Goal: Find specific page/section: Find specific page/section

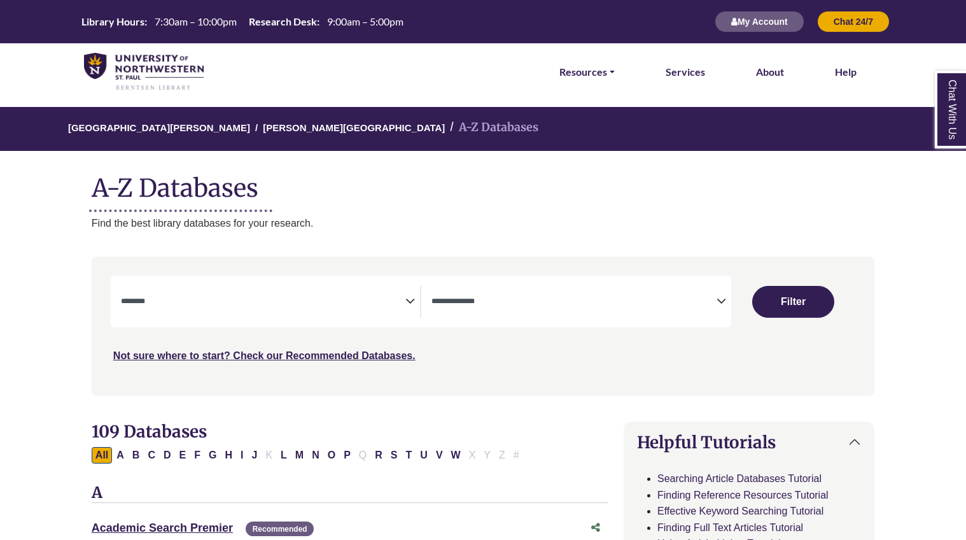
select select "Database Subject Filter"
select select "Database Types Filter"
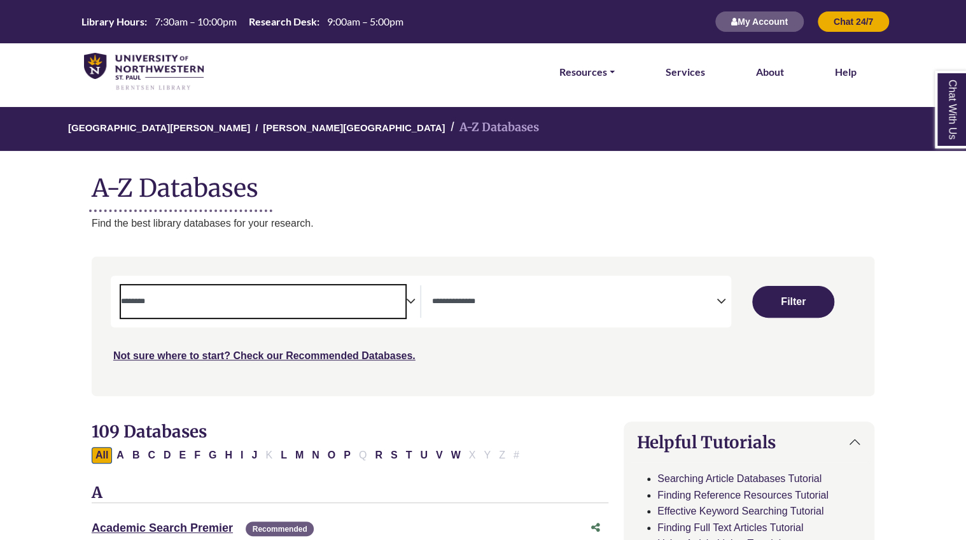
click at [194, 297] on textarea "Search" at bounding box center [263, 302] width 285 height 10
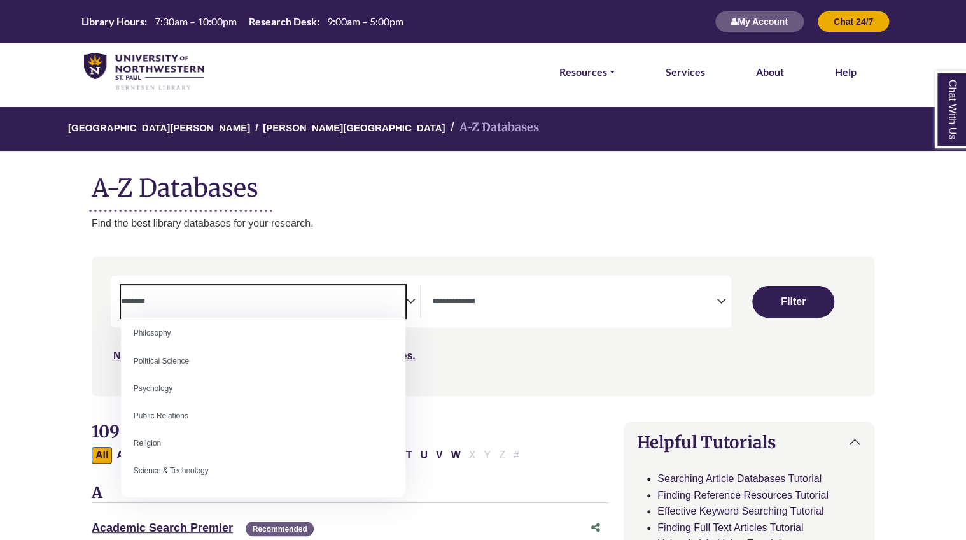
scroll to position [971, 0]
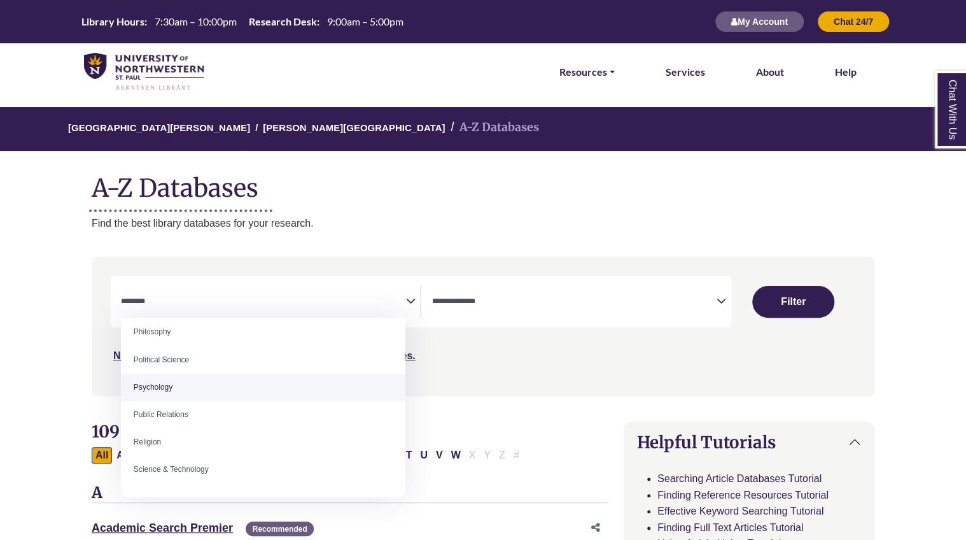
select select "*****"
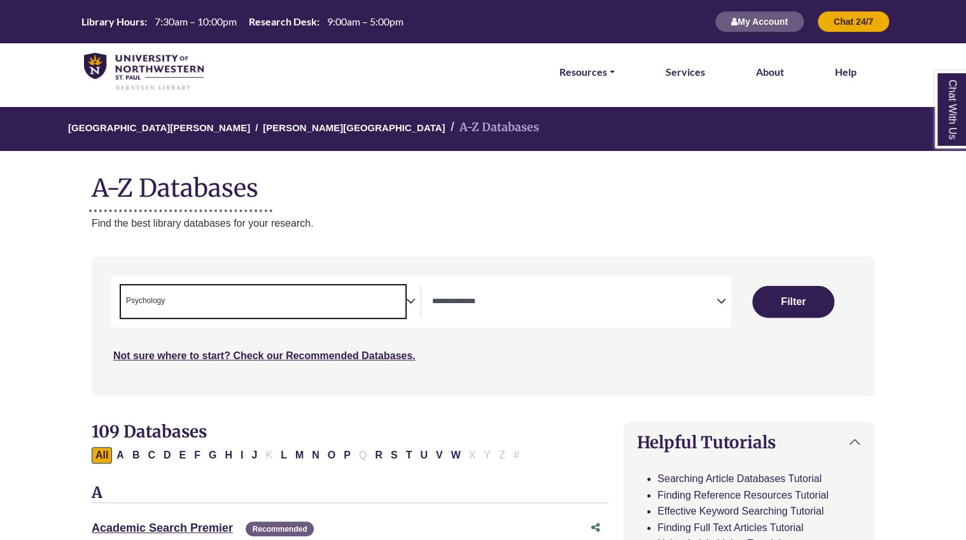
scroll to position [456, 0]
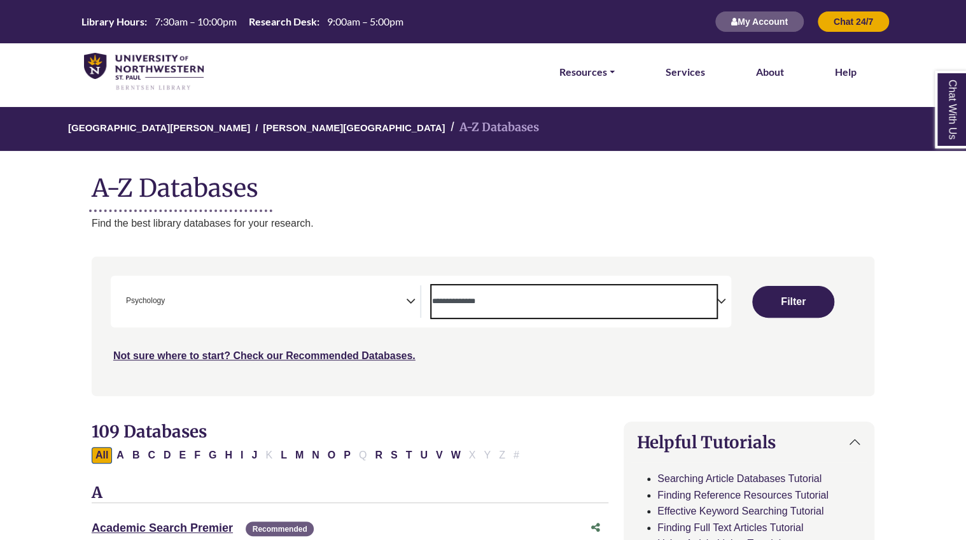
click at [512, 294] on span "Search filters" at bounding box center [573, 299] width 285 height 11
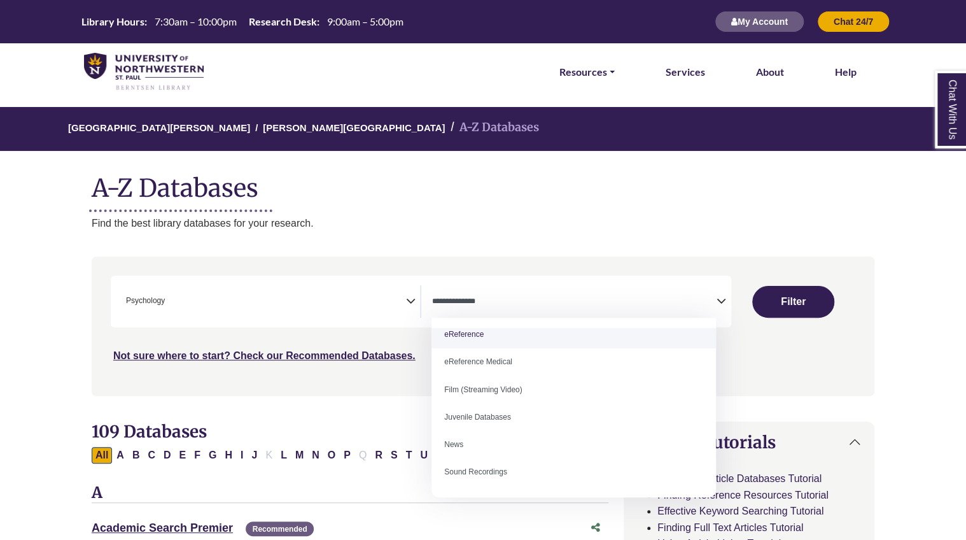
scroll to position [0, 0]
select select "*****"
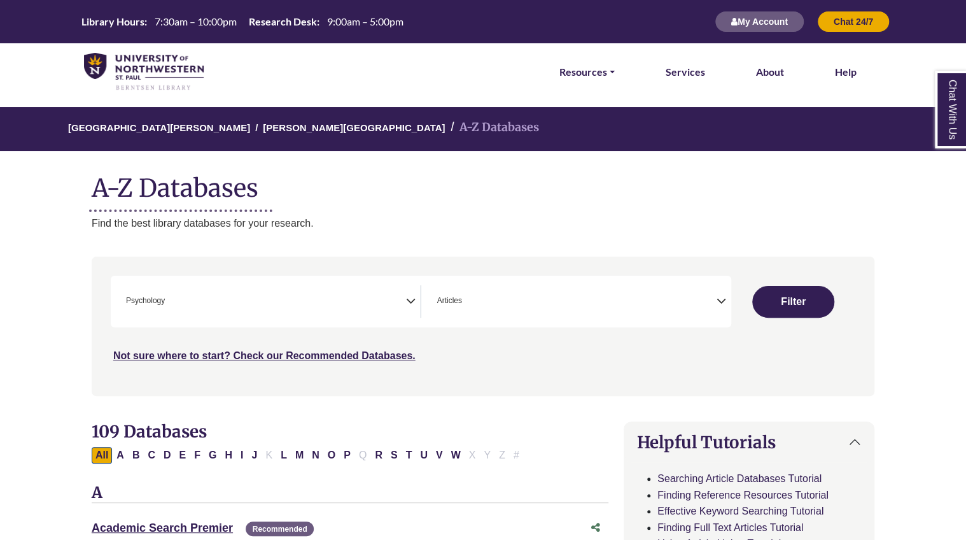
click at [798, 303] on button "Filter" at bounding box center [792, 302] width 81 height 32
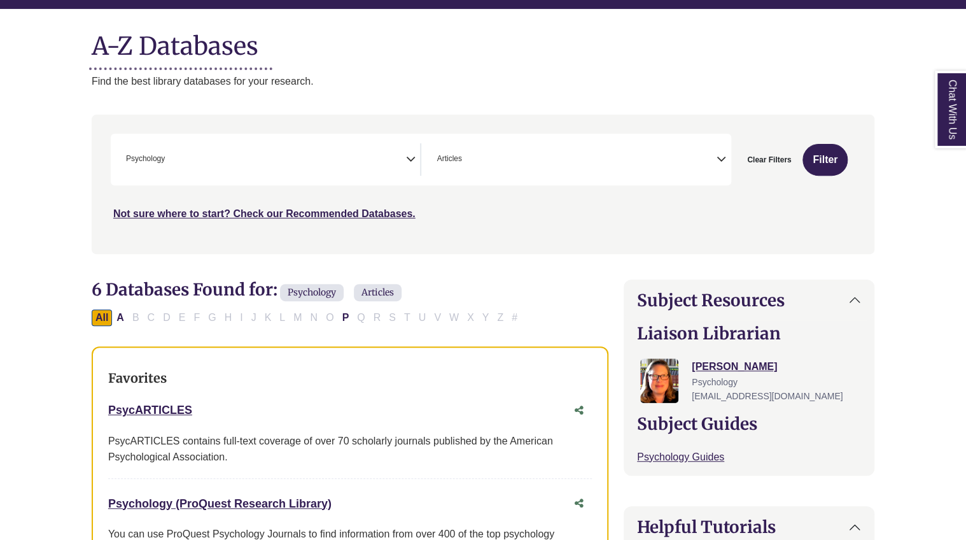
scroll to position [151, 0]
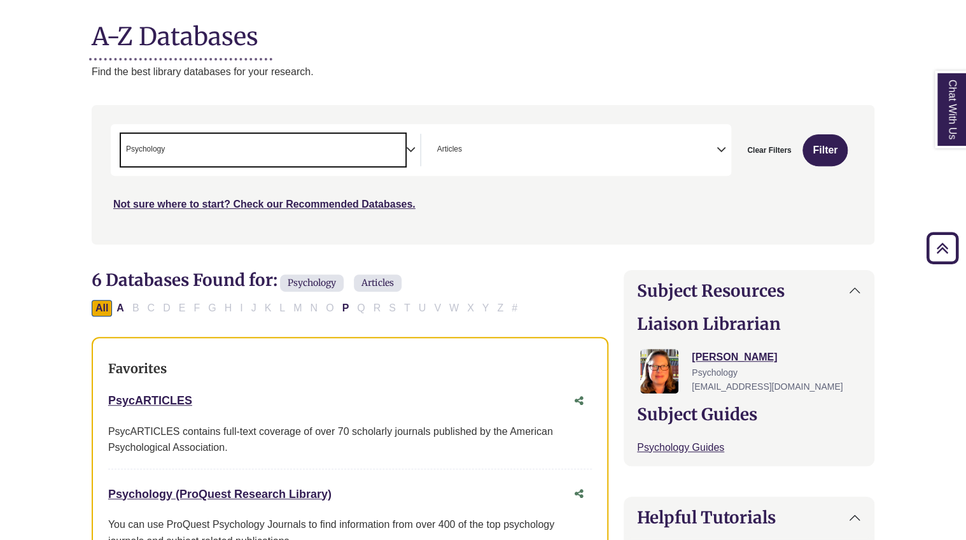
click at [398, 149] on span "× Psychology" at bounding box center [263, 150] width 285 height 32
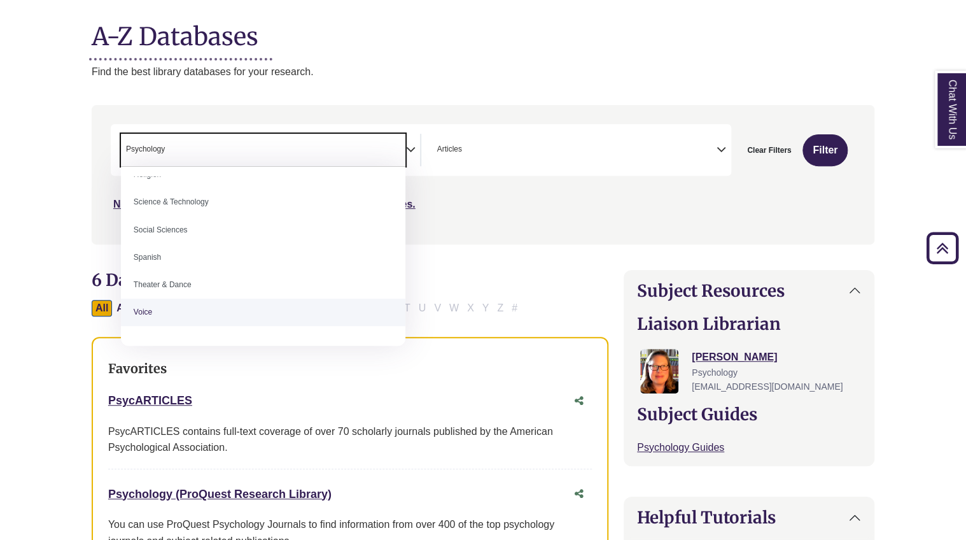
scroll to position [1133, 0]
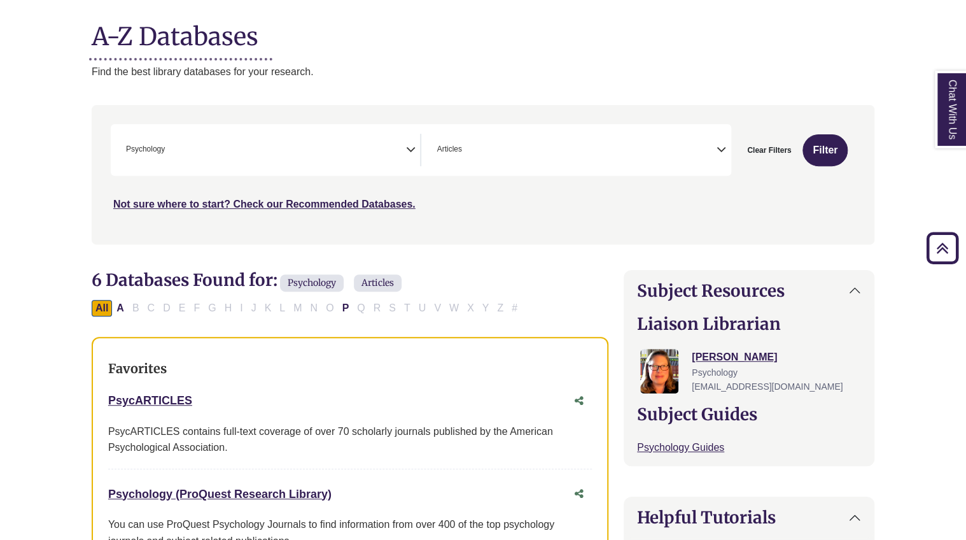
click at [508, 255] on div "**********" at bounding box center [483, 184] width 798 height 158
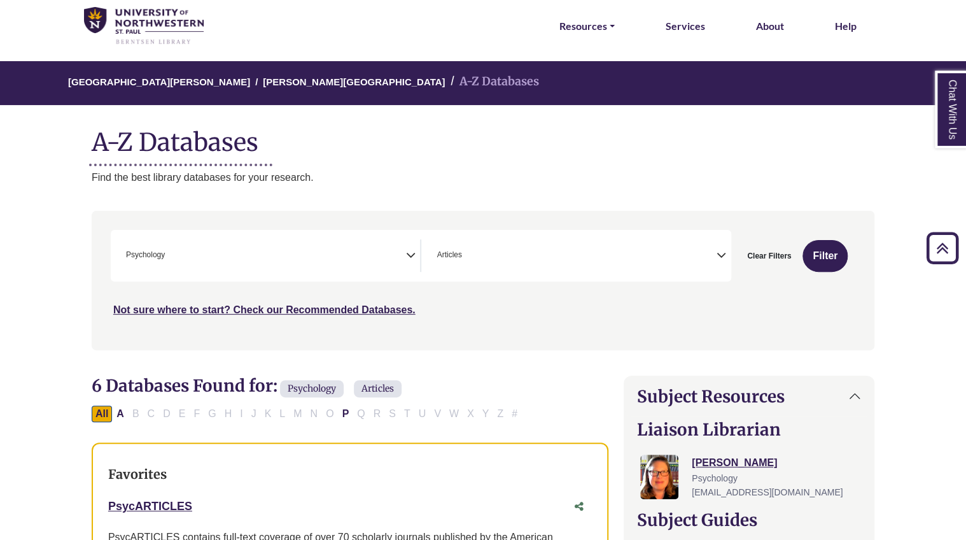
scroll to position [0, 0]
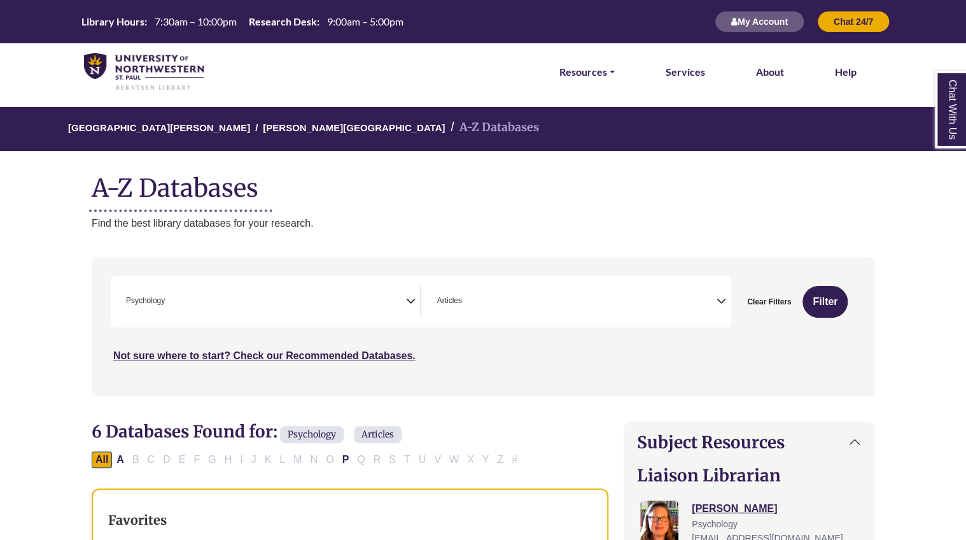
click at [593, 71] on link "Resources" at bounding box center [586, 72] width 55 height 17
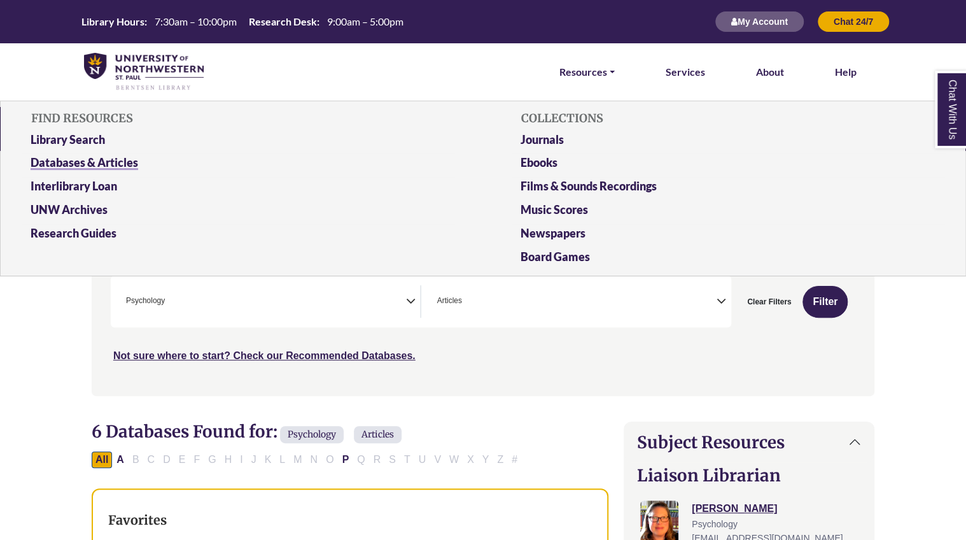
click at [89, 162] on link "Databases & Articles" at bounding box center [238, 165] width 434 height 24
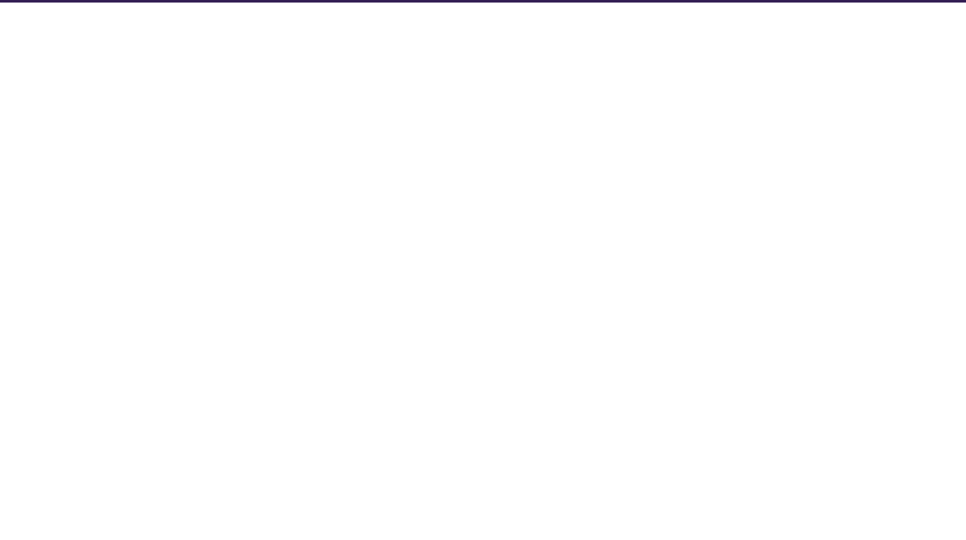
select select "Database Subject Filter"
select select "Database Types Filter"
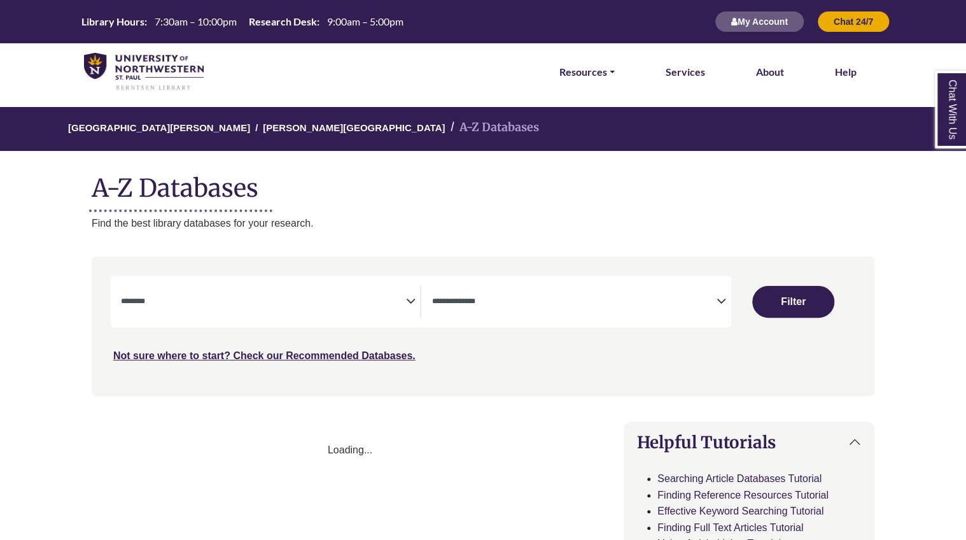
select select "Database Subject Filter"
select select "Database Types Filter"
